Goal: Transaction & Acquisition: Purchase product/service

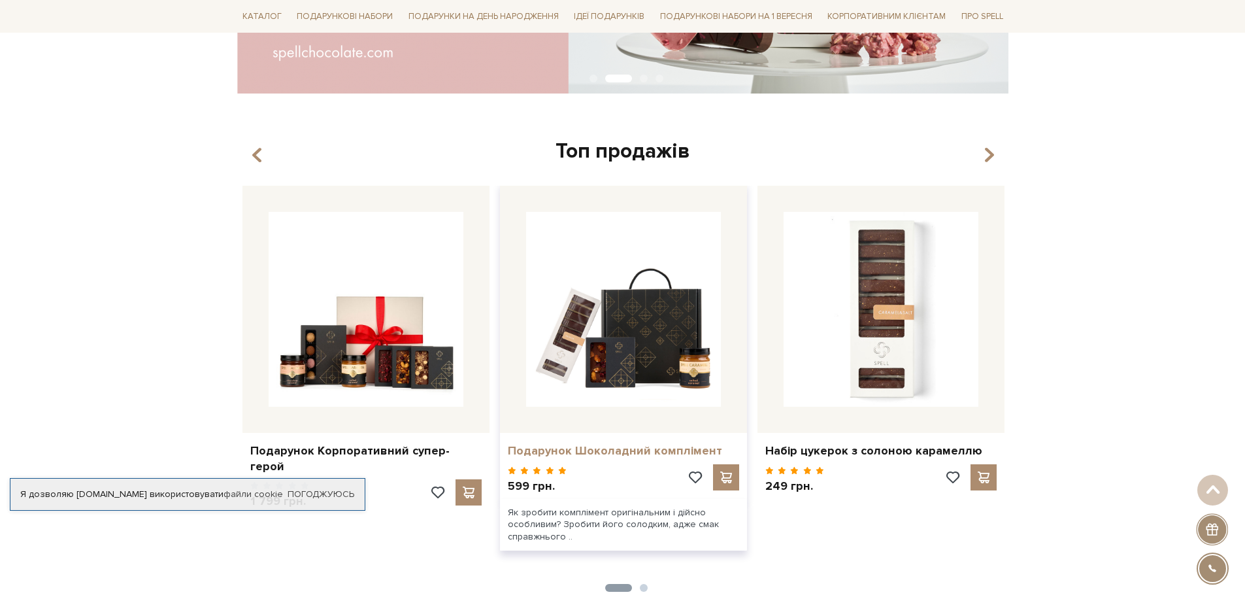
scroll to position [523, 0]
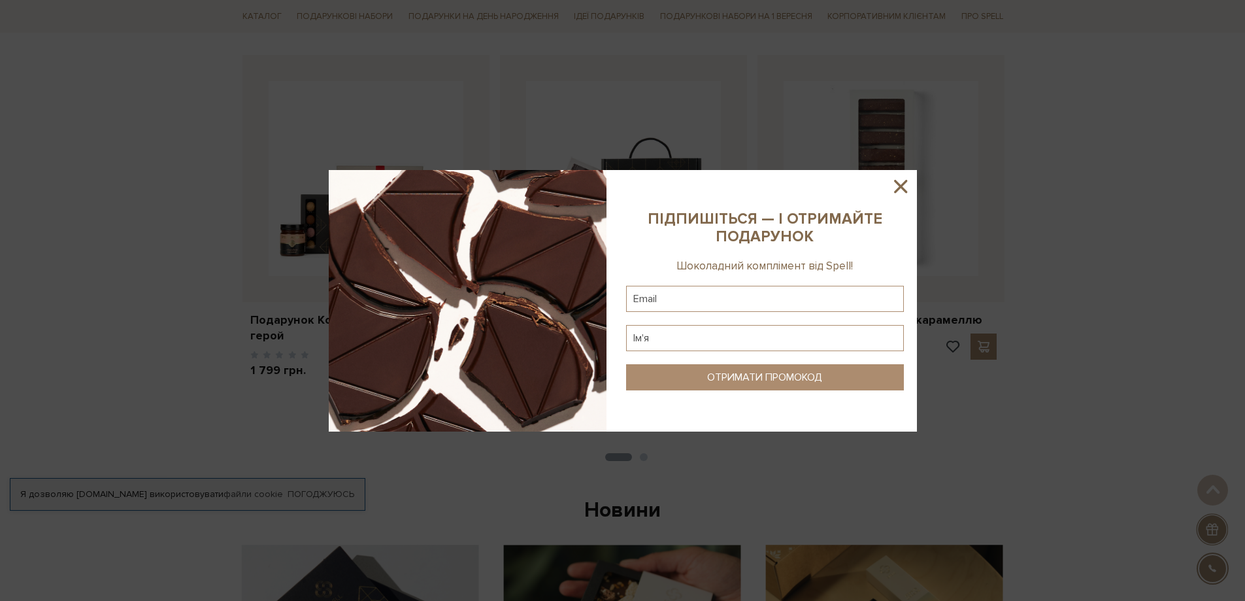
click at [907, 186] on icon at bounding box center [901, 186] width 22 height 22
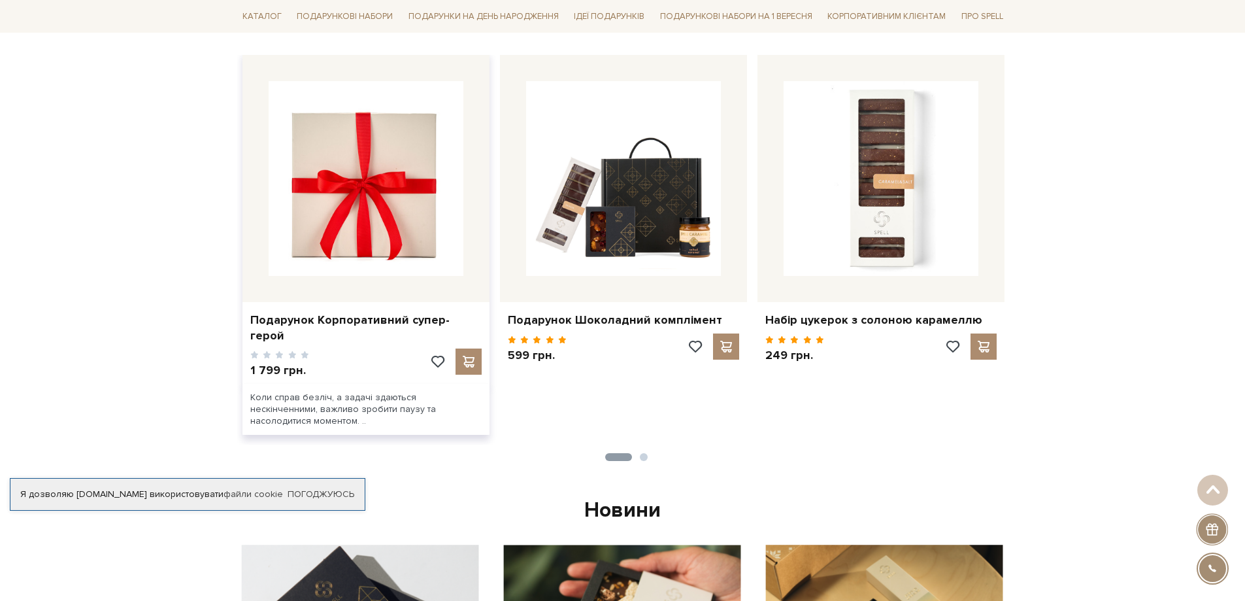
click at [331, 261] on img at bounding box center [366, 178] width 195 height 195
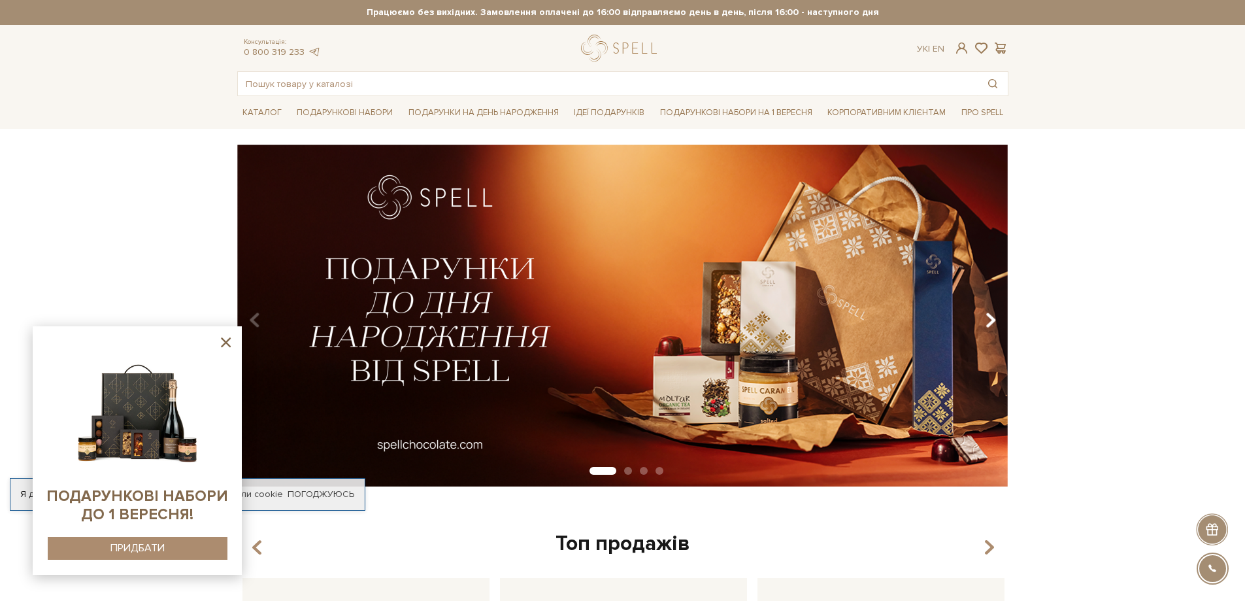
click at [984, 320] on button "Carousel Navigation" at bounding box center [988, 320] width 18 height 30
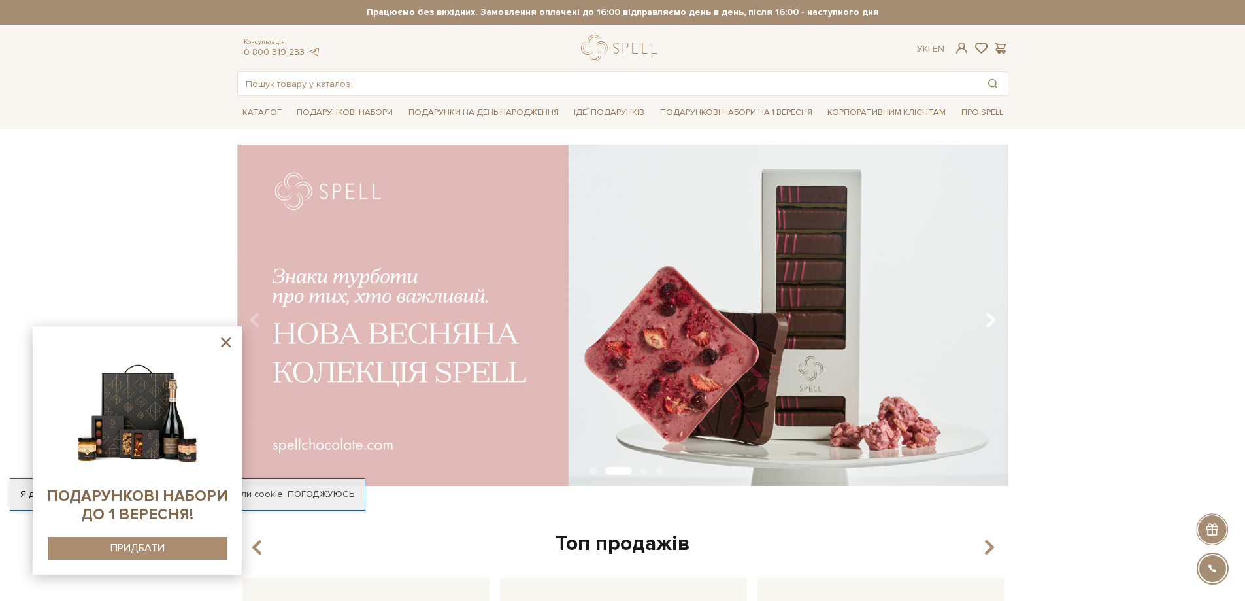
click at [980, 316] on button "Carousel Navigation" at bounding box center [988, 320] width 18 height 30
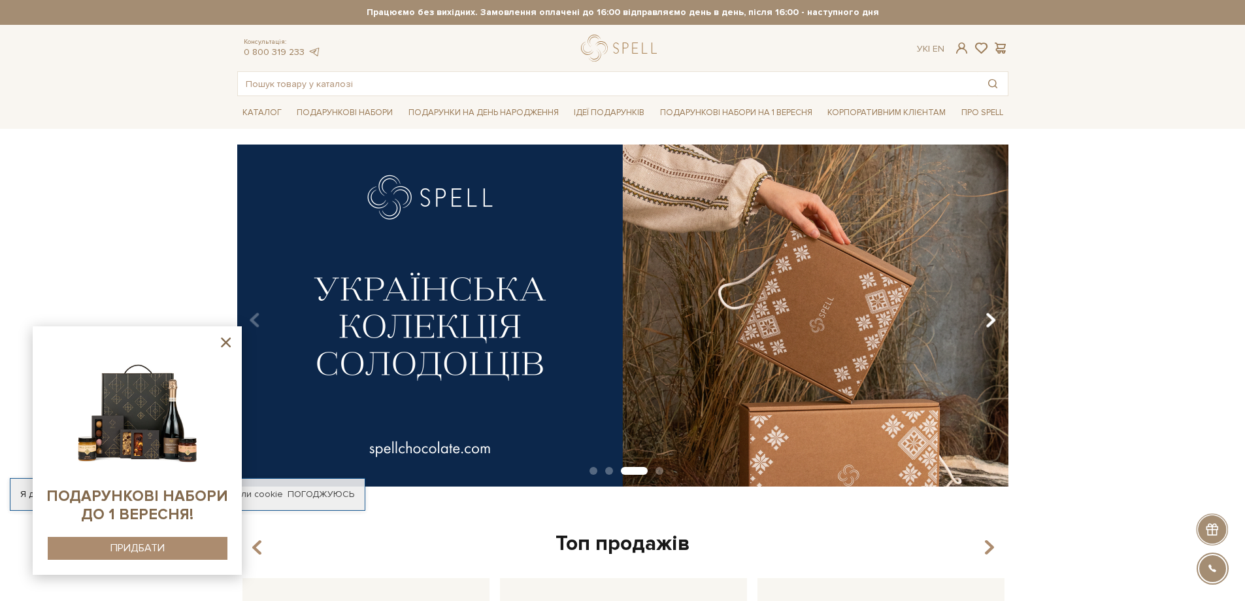
click at [980, 316] on button "Carousel Navigation" at bounding box center [988, 320] width 18 height 30
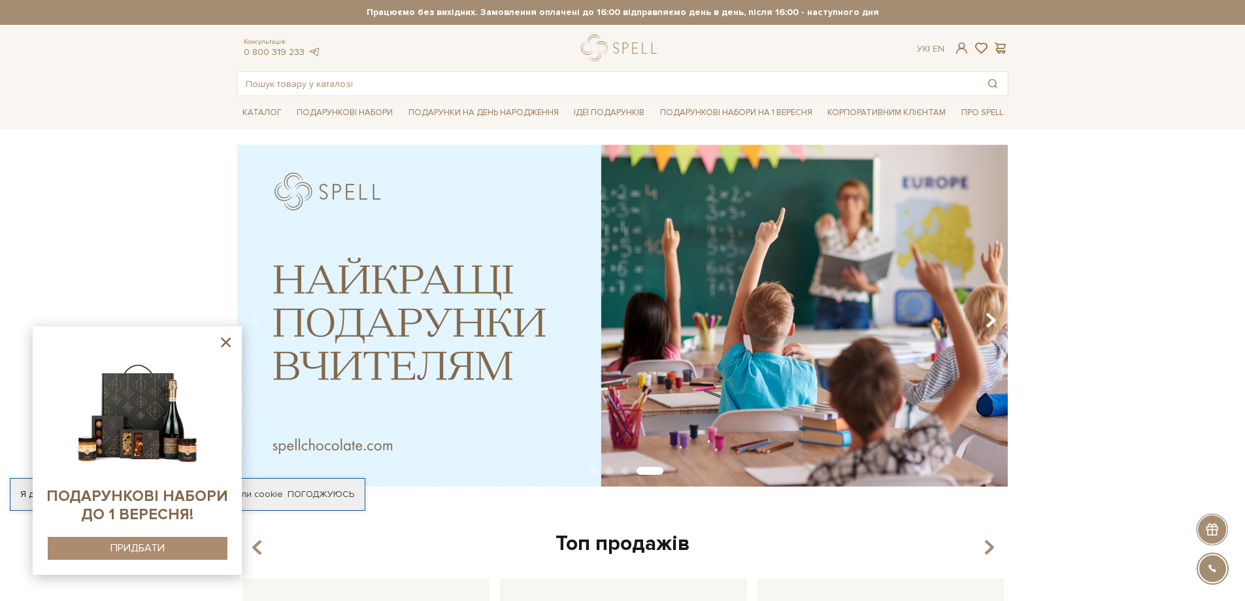
click at [980, 316] on button "Carousel Navigation" at bounding box center [988, 320] width 18 height 30
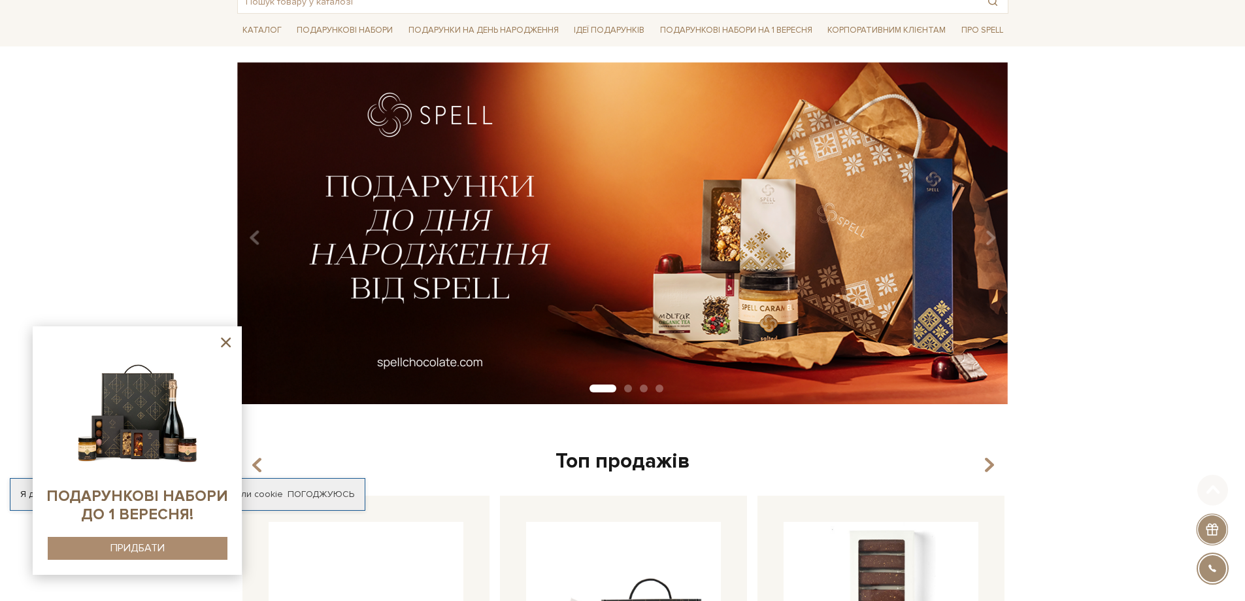
scroll to position [261, 0]
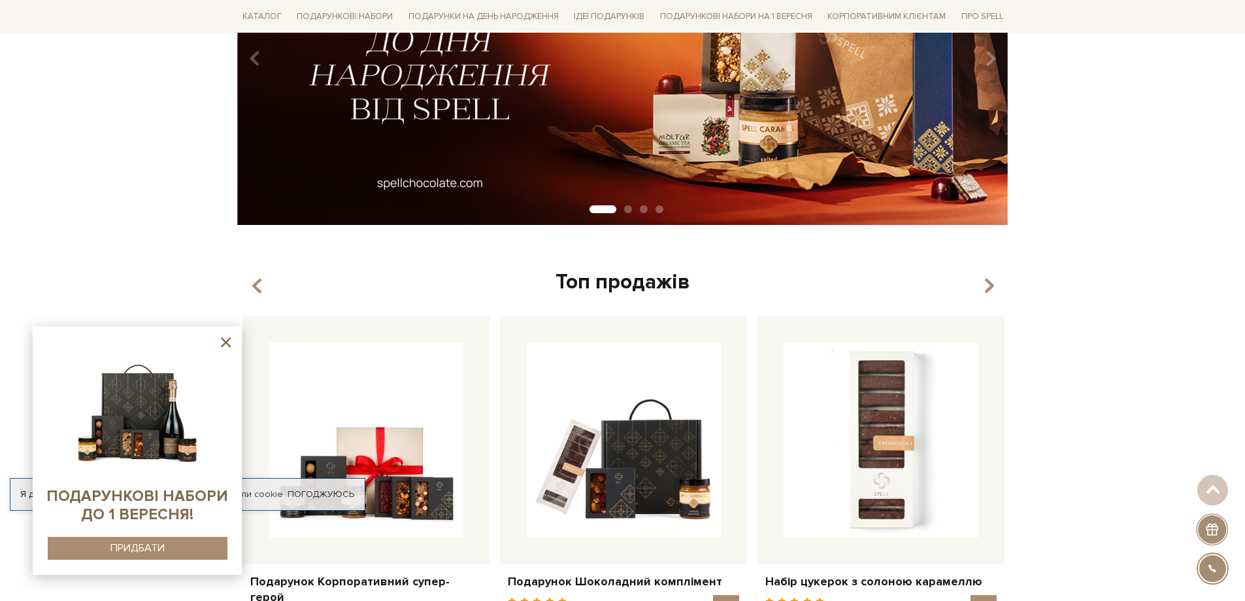
click at [938, 284] on div "Топ продажів" at bounding box center [622, 282] width 771 height 27
click at [990, 284] on icon "button" at bounding box center [988, 286] width 11 height 22
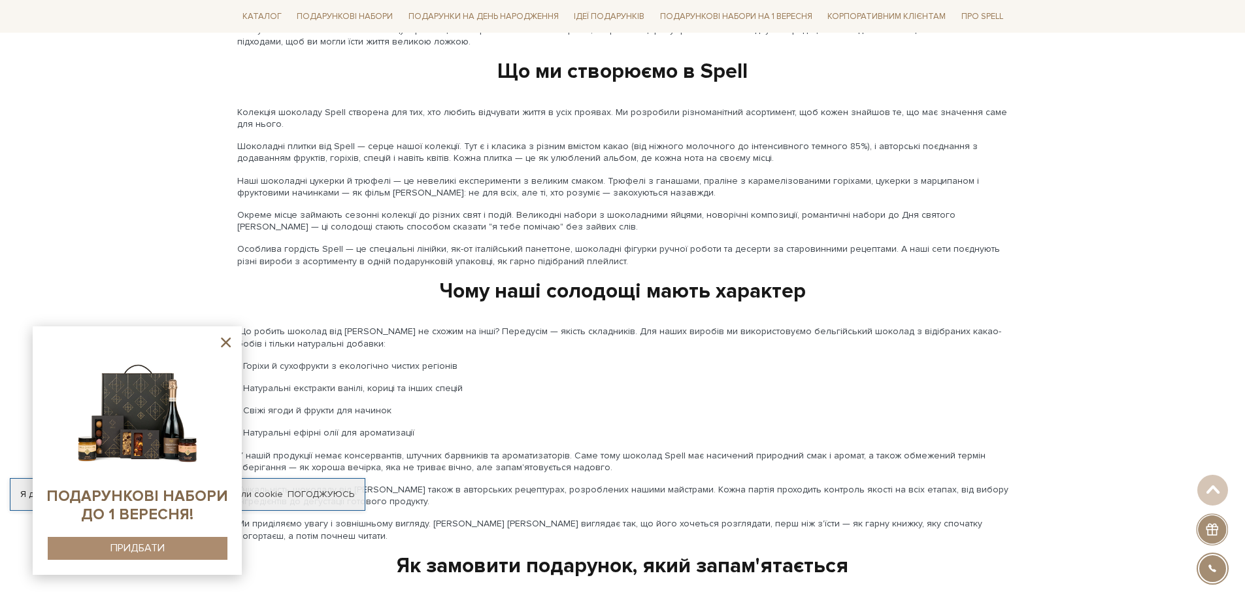
scroll to position [1569, 0]
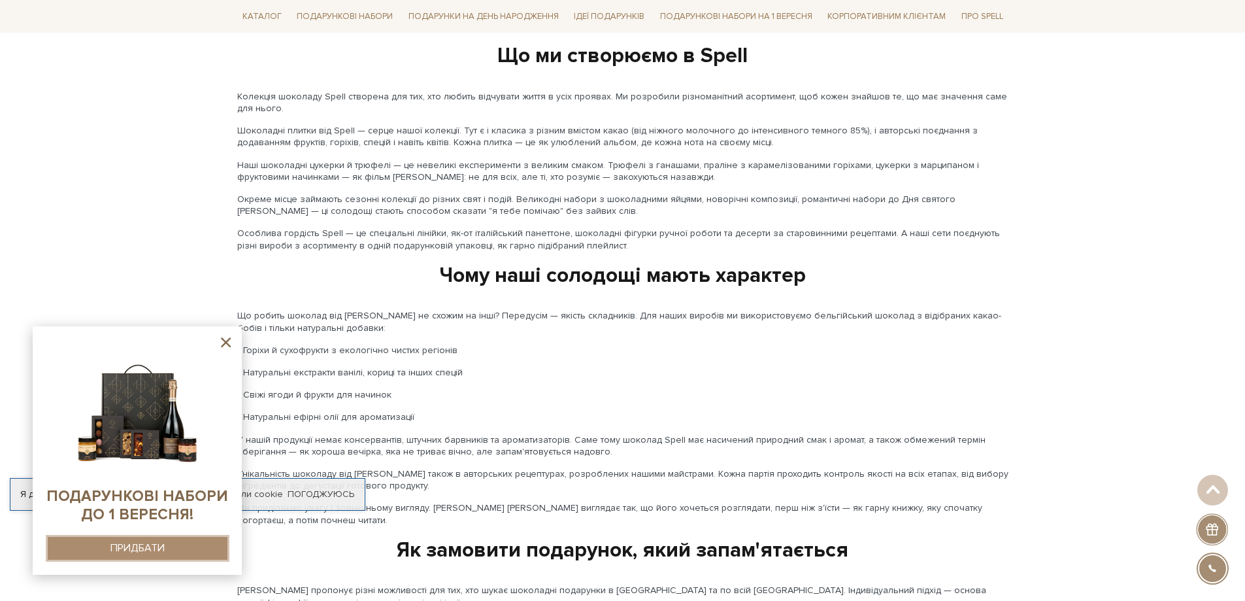
click at [154, 544] on div "ПРИДБАТИ" at bounding box center [137, 548] width 54 height 12
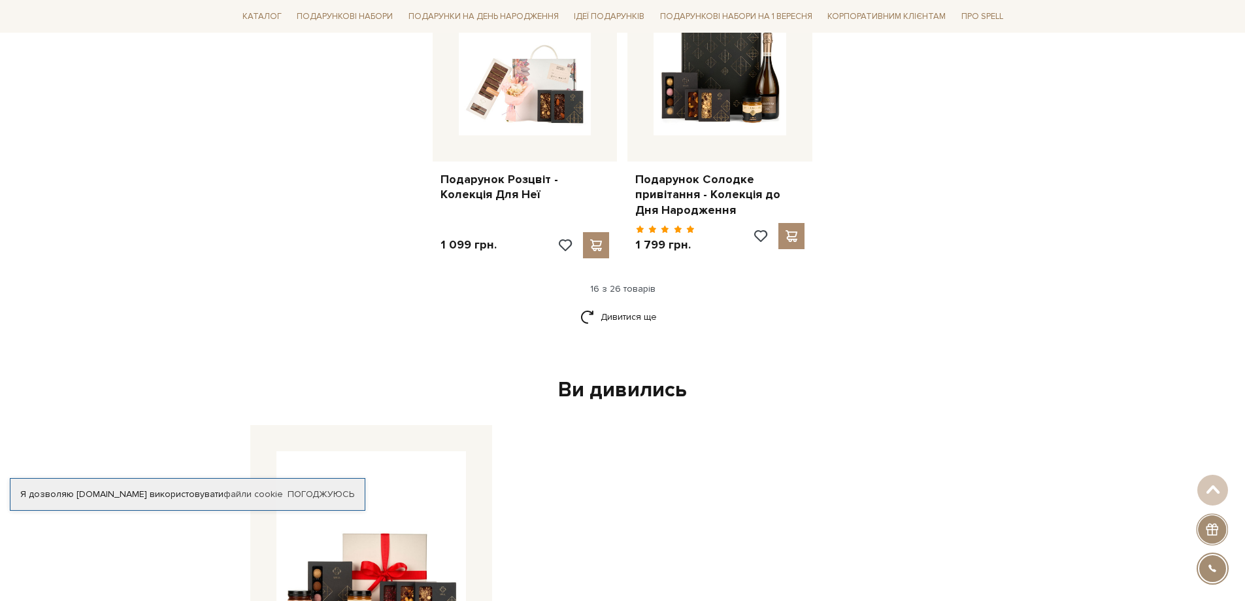
scroll to position [1699, 0]
